Goal: Find specific page/section: Find specific page/section

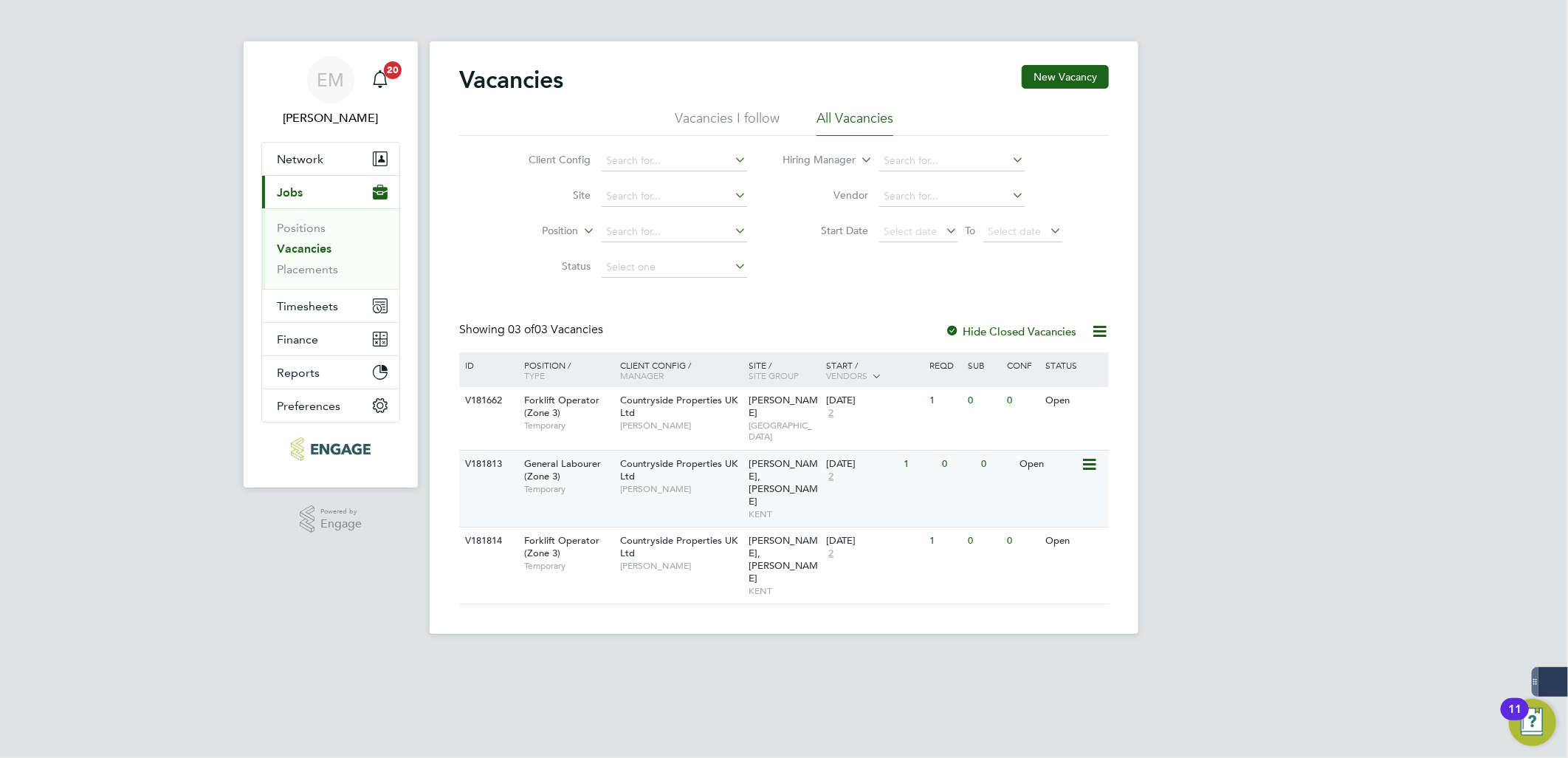
click at [1043, 459] on div "Open" at bounding box center [1049, 464] width 64 height 27
click at [1041, 456] on div "Open" at bounding box center [1049, 464] width 64 height 27
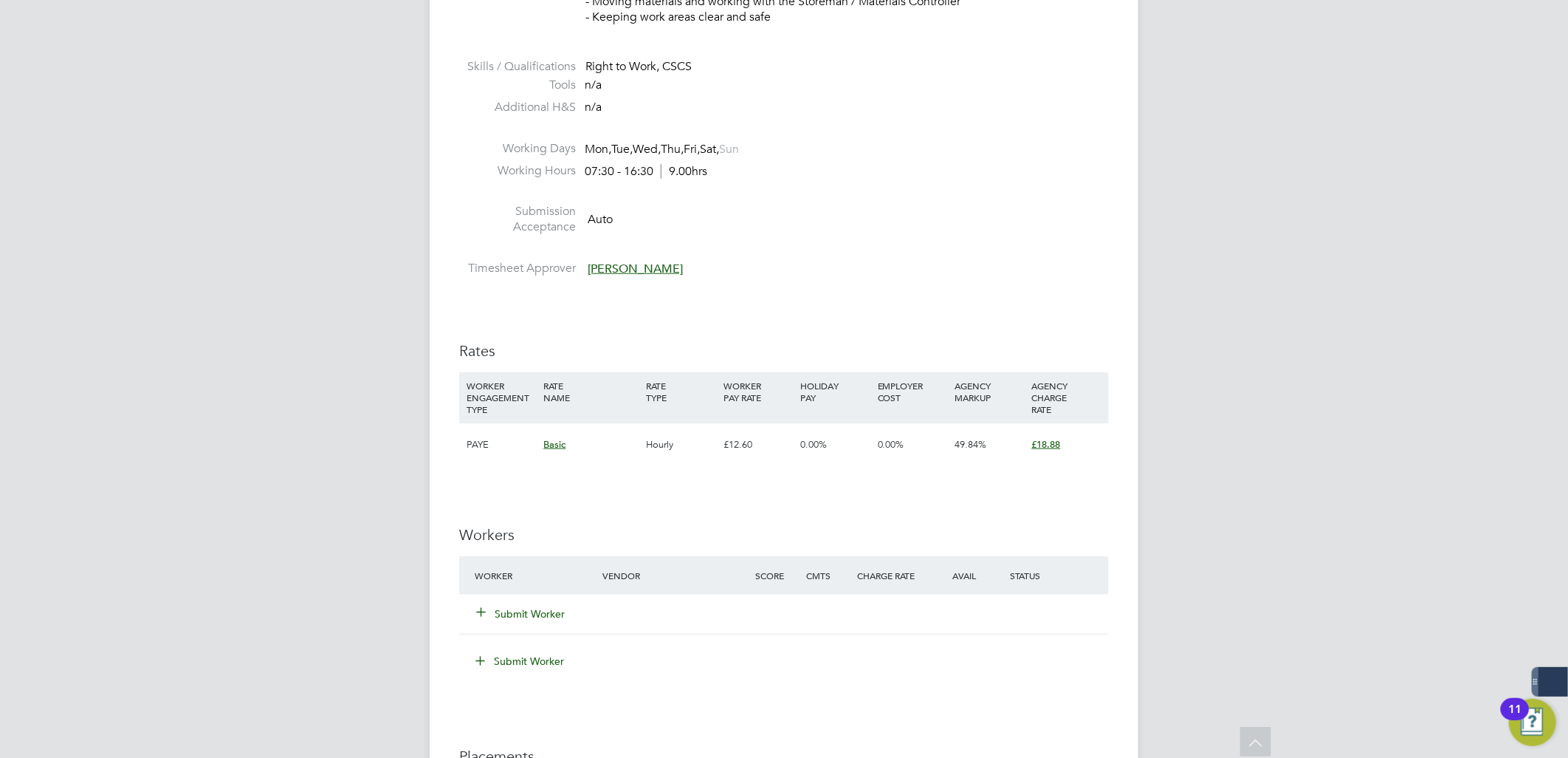
scroll to position [739, 0]
